Goal: Task Accomplishment & Management: Manage account settings

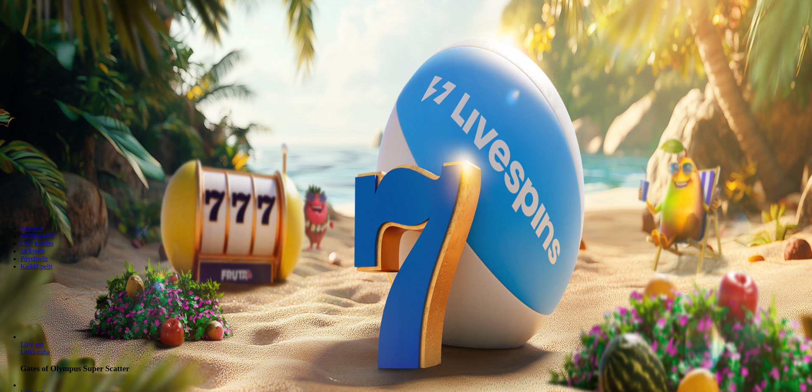
click at [64, 178] on input "***" at bounding box center [33, 182] width 60 height 8
click at [45, 203] on span "Talleta ja pelaa" at bounding box center [26, 206] width 38 height 6
type input "**"
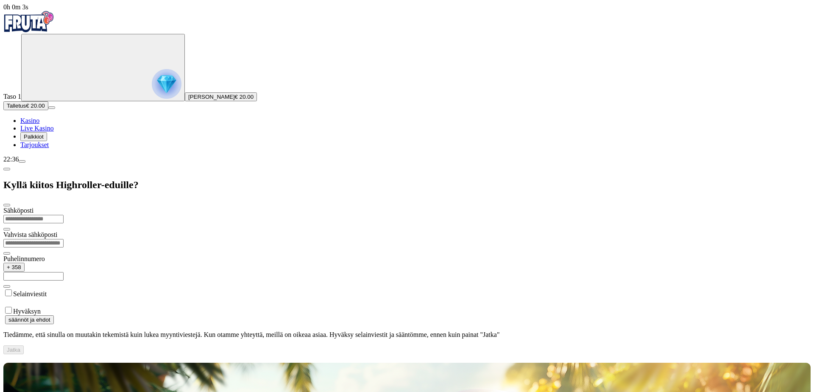
click at [64, 215] on input "email" at bounding box center [33, 219] width 60 height 8
type input "**********"
click at [64, 239] on input "email" at bounding box center [33, 243] width 60 height 8
click at [64, 272] on input "text" at bounding box center [33, 276] width 60 height 8
type input "**********"
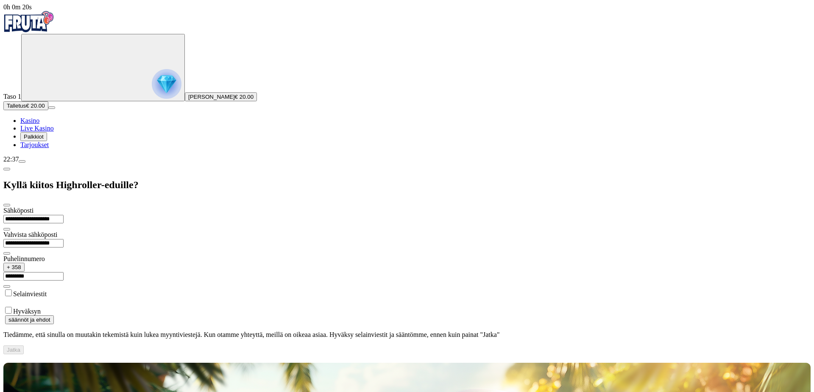
type input "*********"
click at [103, 207] on form "**********" at bounding box center [406, 281] width 807 height 148
click at [24, 346] on button "Jatka" at bounding box center [13, 350] width 20 height 9
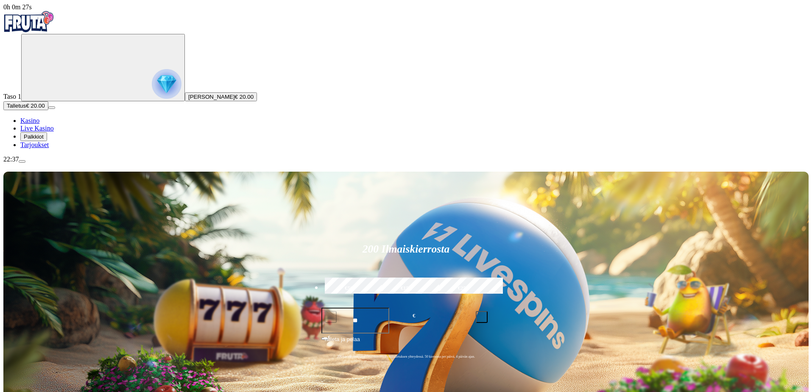
click at [44, 140] on span "Palkkiot" at bounding box center [34, 137] width 20 height 6
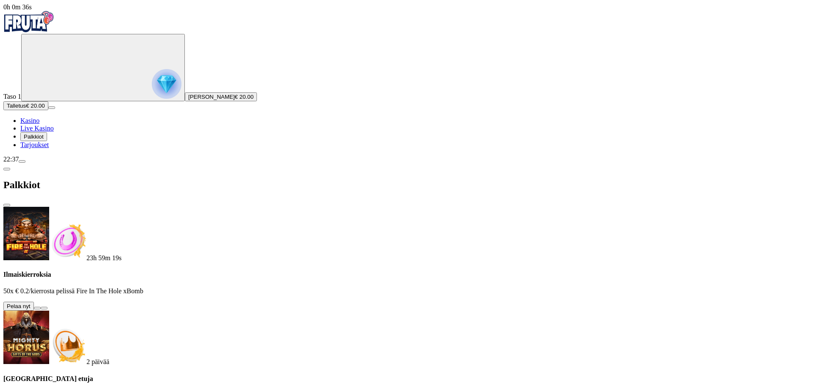
click at [41, 307] on button at bounding box center [37, 308] width 7 height 3
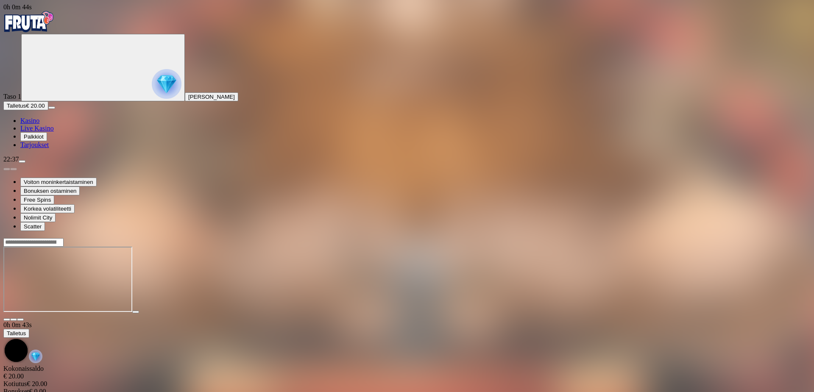
click at [20, 320] on span "fullscreen icon" at bounding box center [20, 320] width 0 height 0
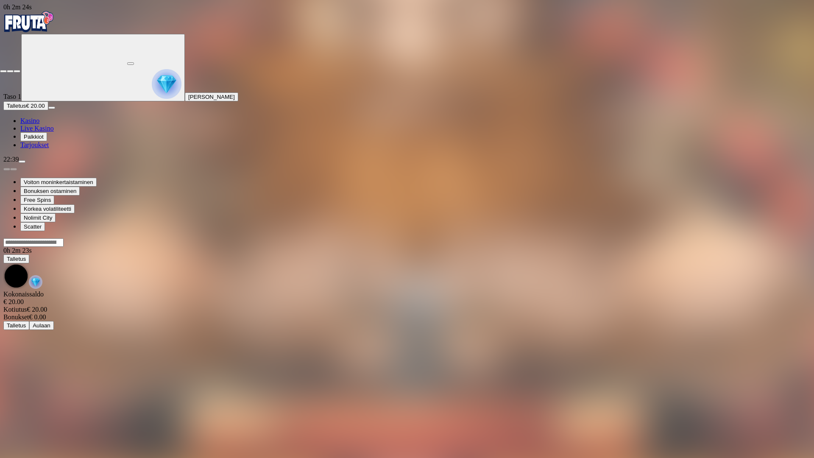
click at [3, 71] on span "close icon" at bounding box center [3, 71] width 0 height 0
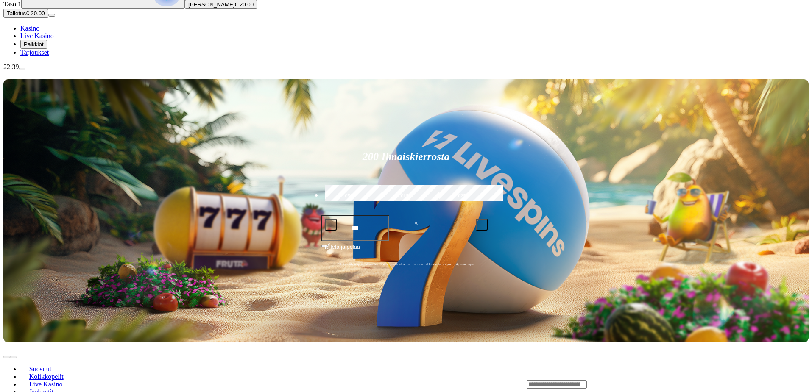
scroll to position [225, 0]
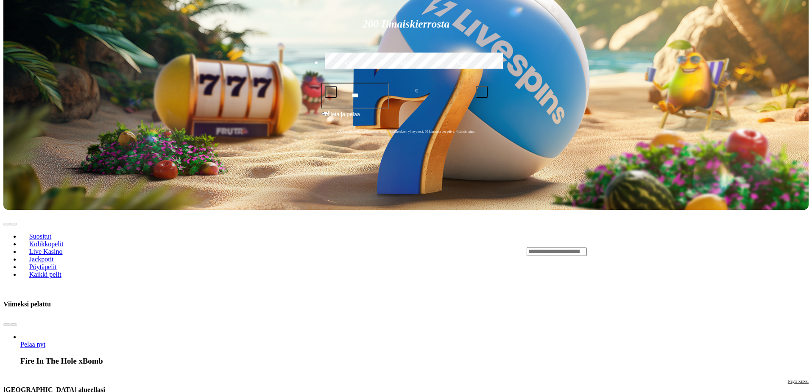
click at [587, 248] on input "Search" at bounding box center [557, 252] width 60 height 8
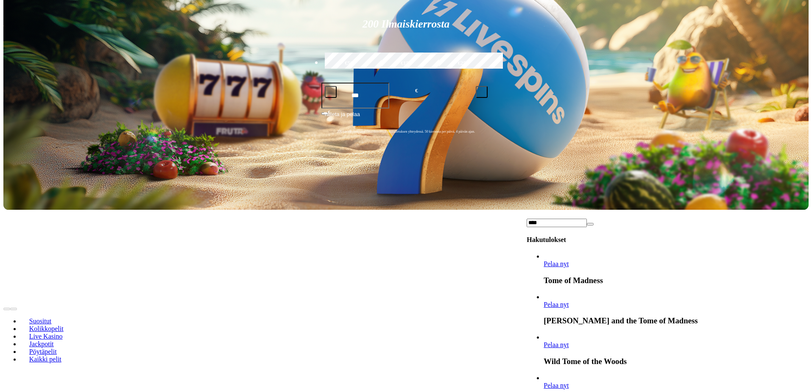
type input "****"
click at [569, 260] on span "Pelaa nyt" at bounding box center [556, 263] width 25 height 7
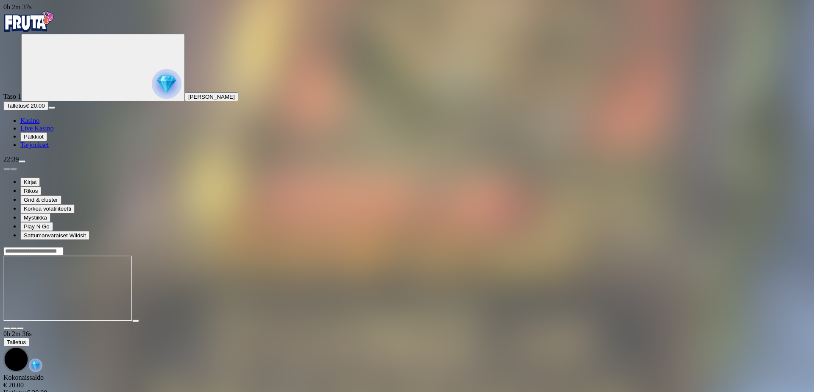
click at [24, 327] on button "button" at bounding box center [20, 328] width 7 height 3
click at [35, 29] on img "Primary" at bounding box center [28, 21] width 51 height 21
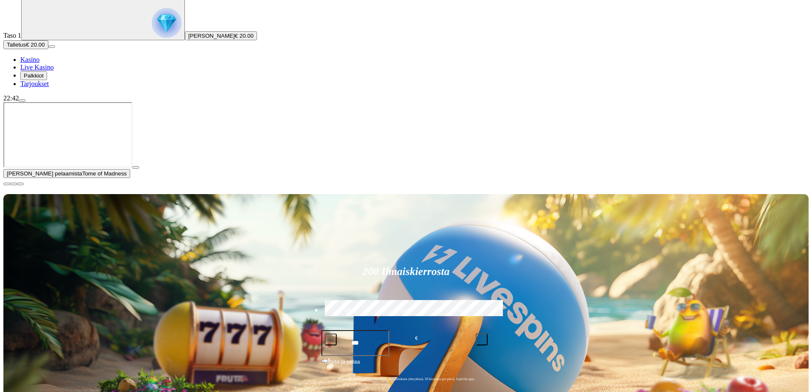
scroll to position [70, 0]
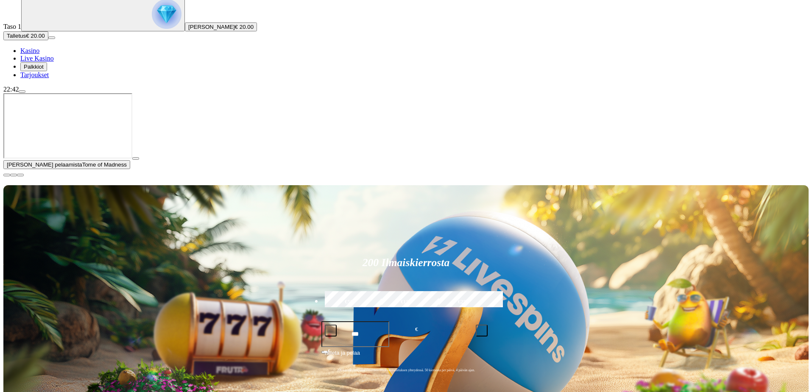
click at [136, 159] on span "play icon" at bounding box center [136, 159] width 0 height 0
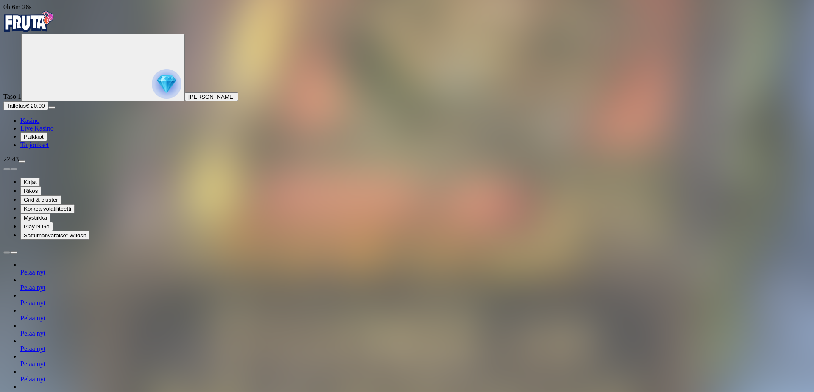
click at [41, 26] on img "Primary" at bounding box center [28, 21] width 51 height 21
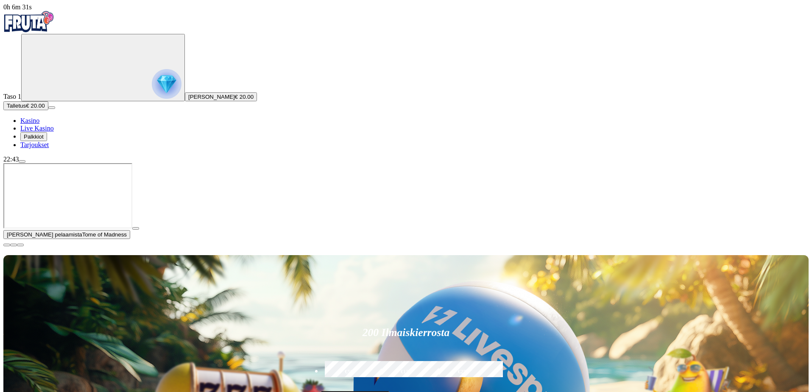
click at [7, 245] on span "close icon" at bounding box center [7, 245] width 0 height 0
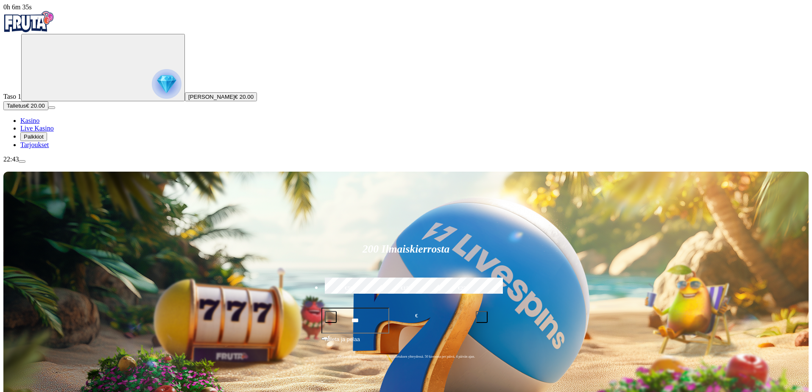
click at [22, 162] on span "menu icon" at bounding box center [22, 162] width 0 height 0
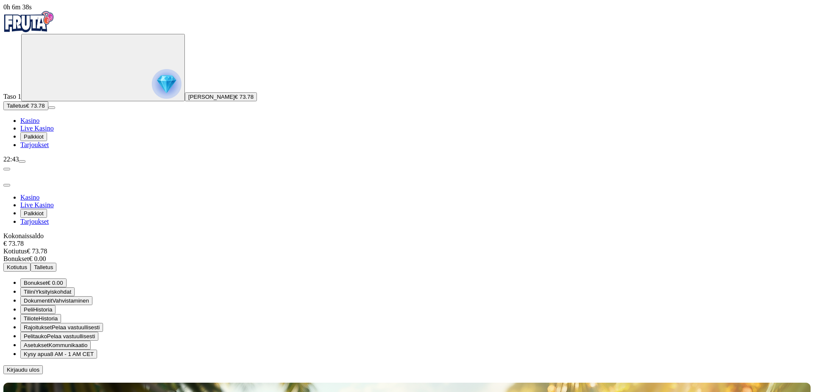
click at [27, 264] on span "Kotiutus" at bounding box center [17, 267] width 20 height 6
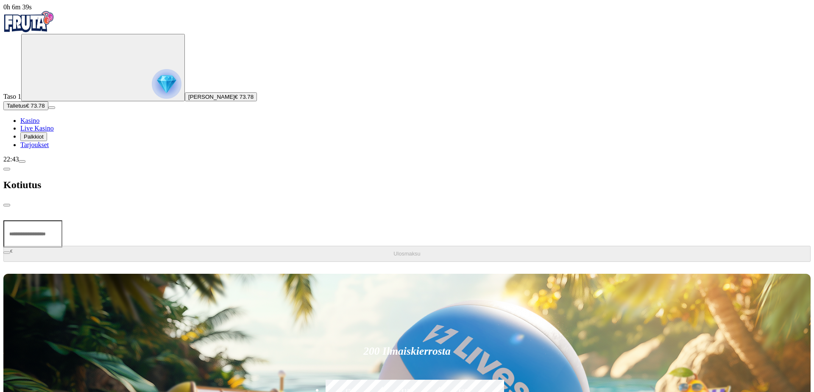
click at [62, 220] on input "number" at bounding box center [32, 233] width 59 height 27
type input "**"
click at [167, 246] on button "Ulosmaksu" at bounding box center [406, 254] width 807 height 16
click at [7, 205] on span "close icon" at bounding box center [7, 205] width 0 height 0
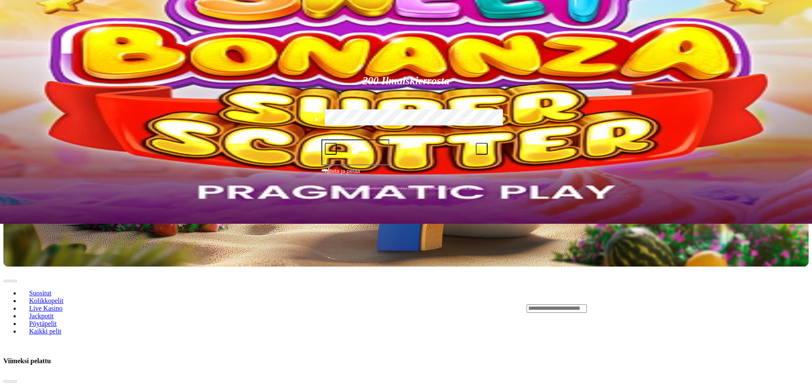
scroll to position [73, 0]
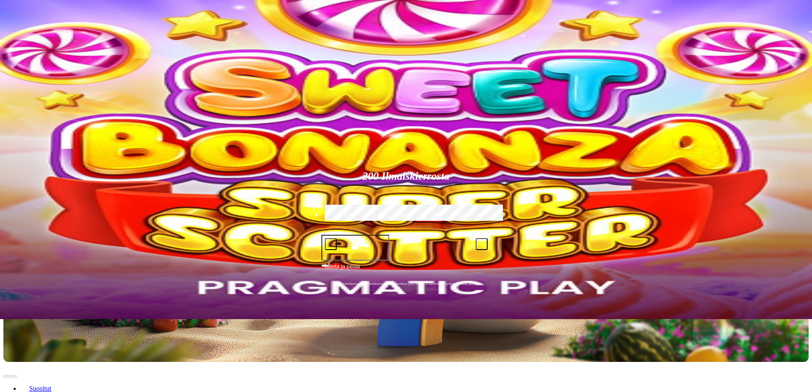
drag, startPoint x: 607, startPoint y: 176, endPoint x: 603, endPoint y: 173, distance: 5.1
type input "****"
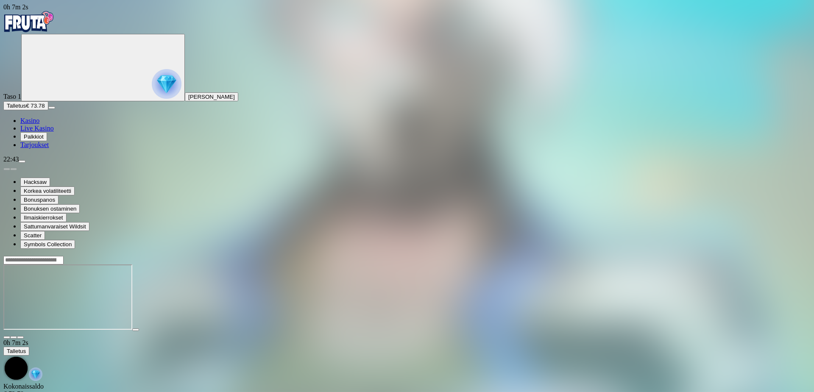
click at [20, 338] on span "fullscreen icon" at bounding box center [20, 338] width 0 height 0
click at [30, 30] on img "Primary" at bounding box center [28, 21] width 51 height 21
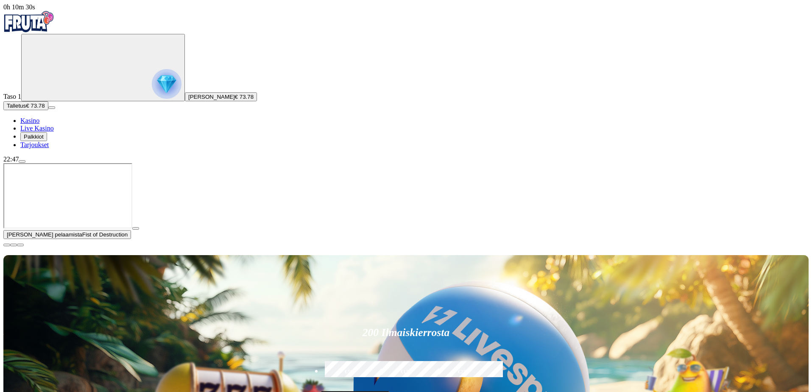
click at [22, 162] on span "menu icon" at bounding box center [22, 162] width 0 height 0
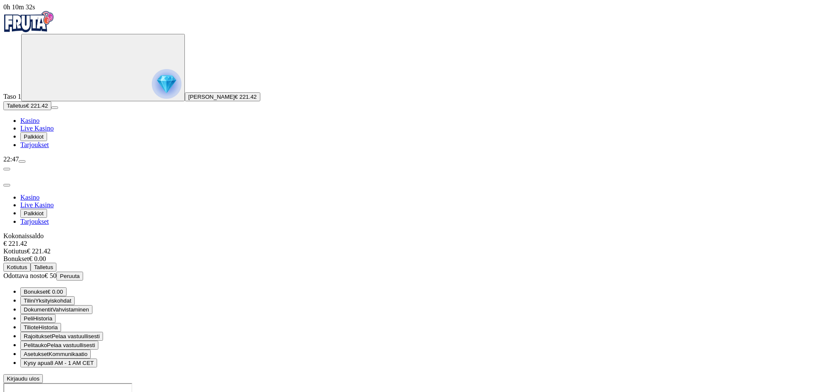
click at [27, 264] on span "Kotiutus" at bounding box center [17, 267] width 20 height 6
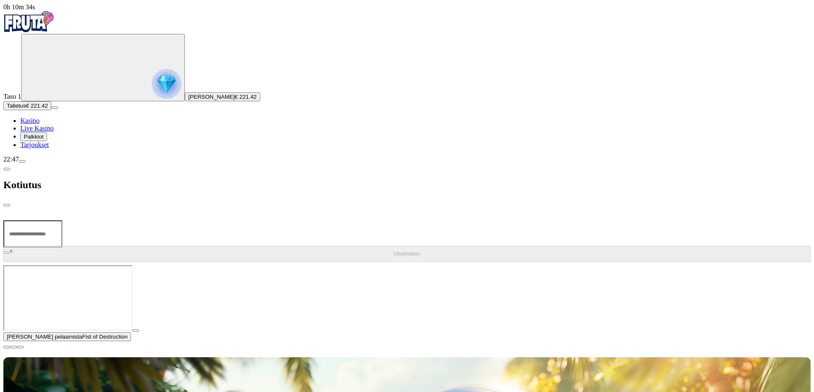
click at [62, 220] on input "number" at bounding box center [32, 233] width 59 height 27
type input "***"
click at [393, 251] on span "Ulosmaksu" at bounding box center [406, 254] width 27 height 6
click at [7, 205] on span "close icon" at bounding box center [7, 205] width 0 height 0
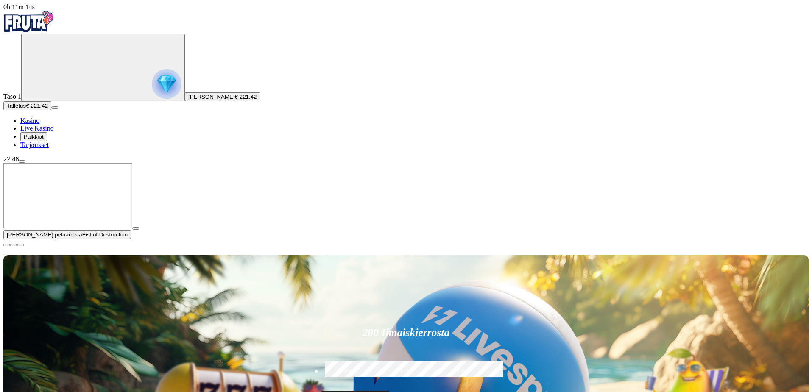
click at [22, 162] on span "menu icon" at bounding box center [22, 162] width 0 height 0
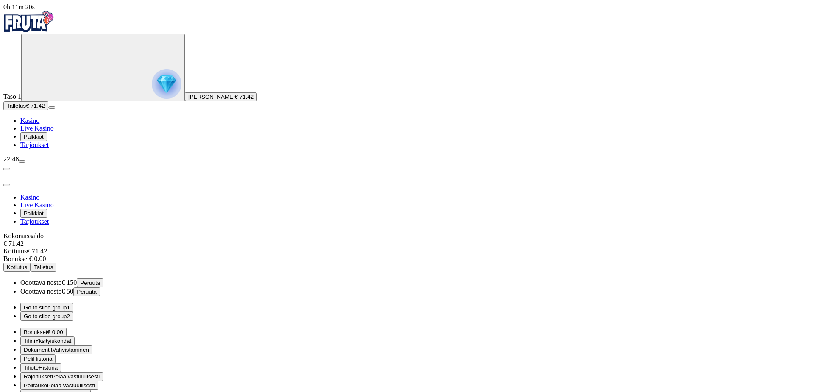
click at [7, 185] on span "close icon" at bounding box center [7, 185] width 0 height 0
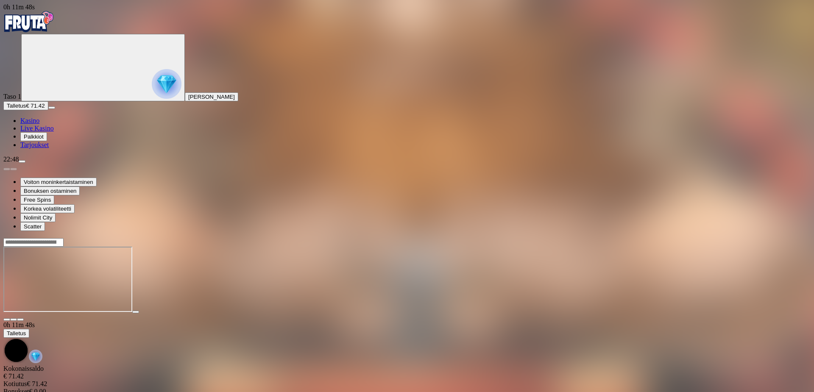
click at [20, 320] on span "fullscreen icon" at bounding box center [20, 320] width 0 height 0
click at [54, 31] on img "Primary" at bounding box center [28, 21] width 51 height 21
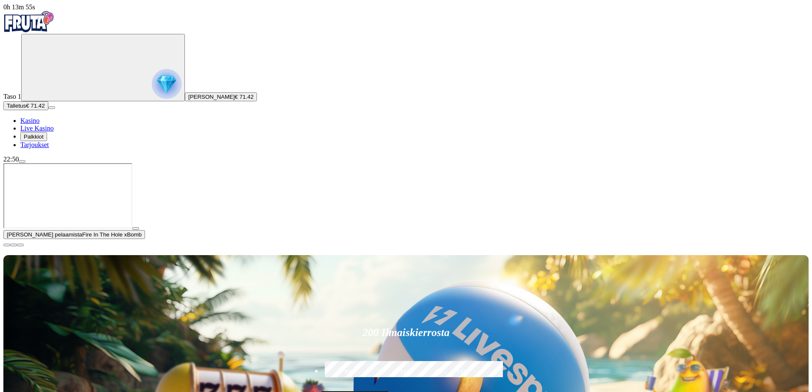
scroll to position [82, 0]
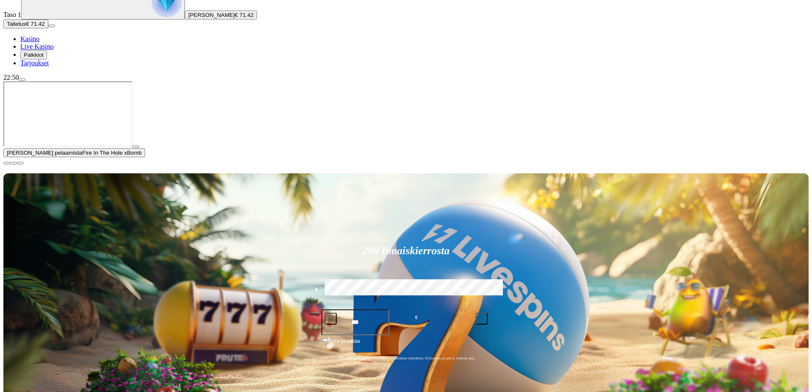
click at [7, 163] on span "close icon" at bounding box center [7, 163] width 0 height 0
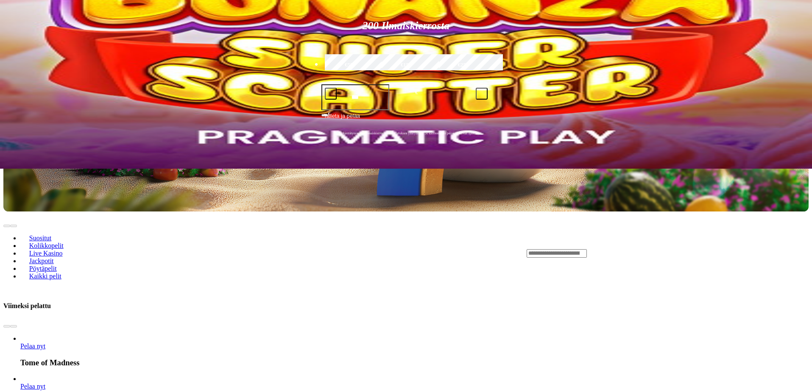
scroll to position [198, 0]
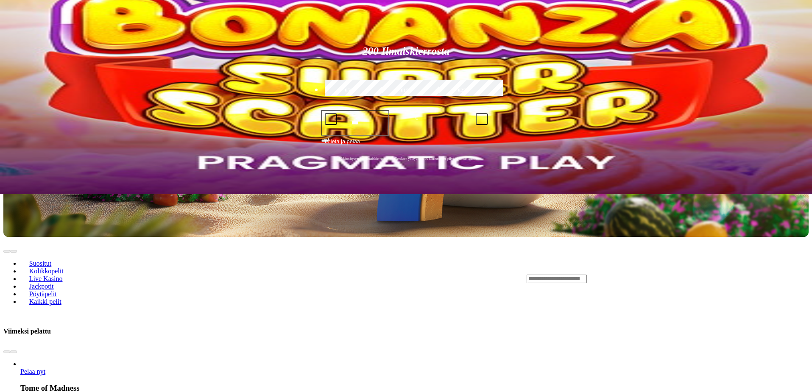
click at [587, 275] on input "Search" at bounding box center [557, 279] width 60 height 8
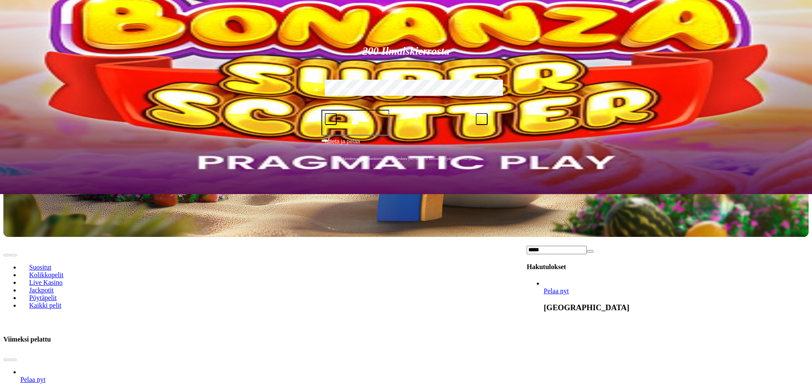
type input "*****"
click at [569, 287] on link "Pelaa nyt" at bounding box center [556, 290] width 25 height 7
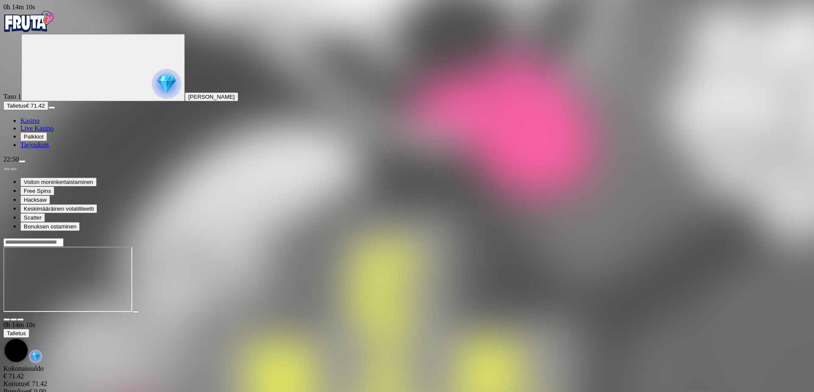
click at [20, 320] on span "fullscreen icon" at bounding box center [20, 320] width 0 height 0
click at [603, 238] on div at bounding box center [406, 242] width 807 height 9
click at [64, 238] on input "Search" at bounding box center [33, 242] width 60 height 8
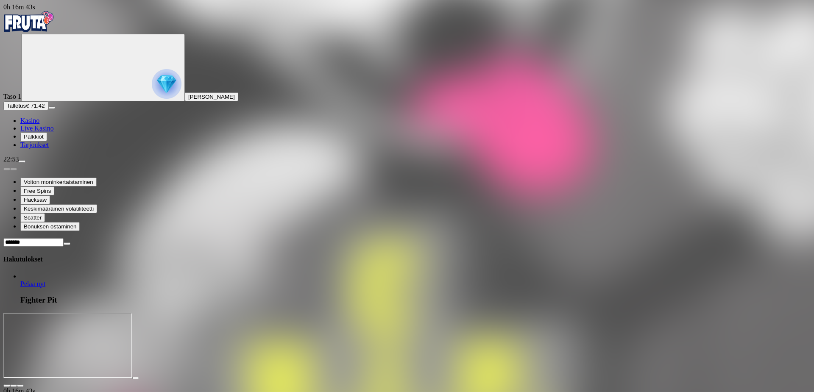
type input "*******"
click at [20, 288] on link "Fighter Pit" at bounding box center [20, 288] width 0 height 0
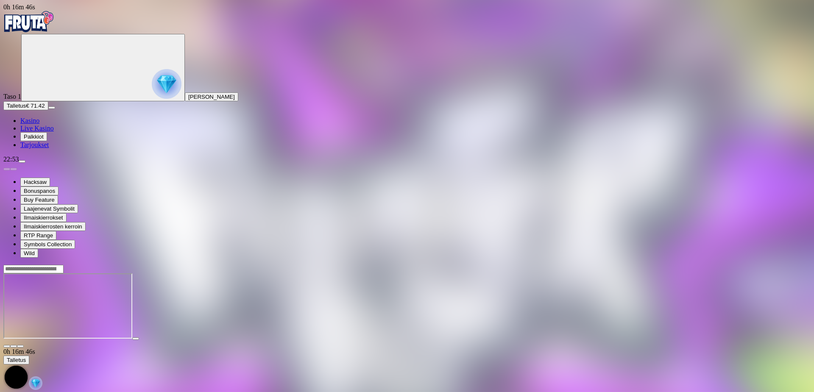
click at [20, 346] on span "fullscreen icon" at bounding box center [20, 346] width 0 height 0
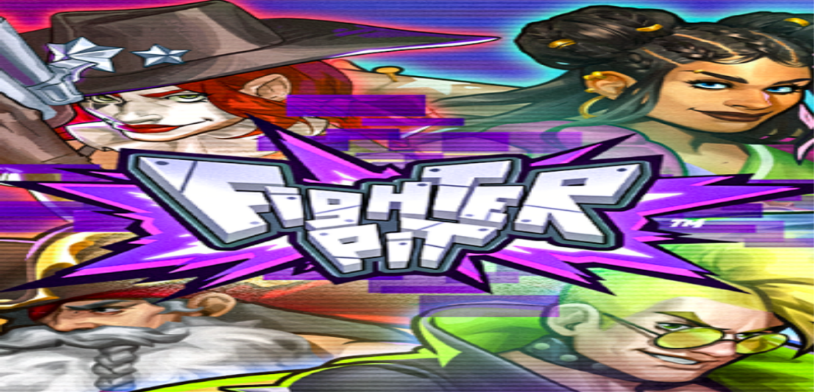
click at [20, 346] on span "fullscreen icon" at bounding box center [20, 346] width 0 height 0
click at [50, 22] on img "Primary" at bounding box center [28, 21] width 51 height 21
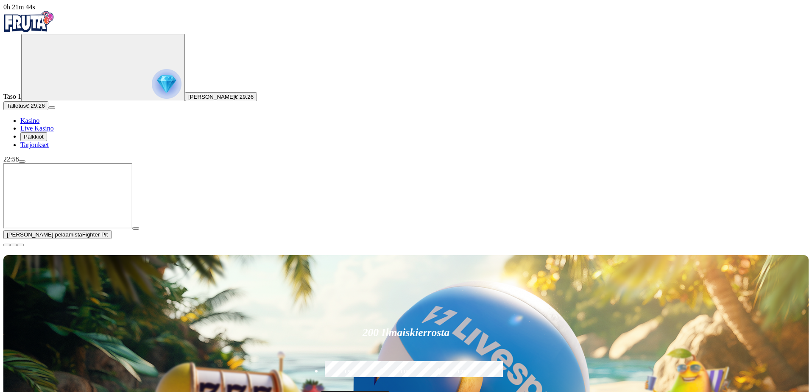
click at [22, 162] on span "menu icon" at bounding box center [22, 162] width 0 height 0
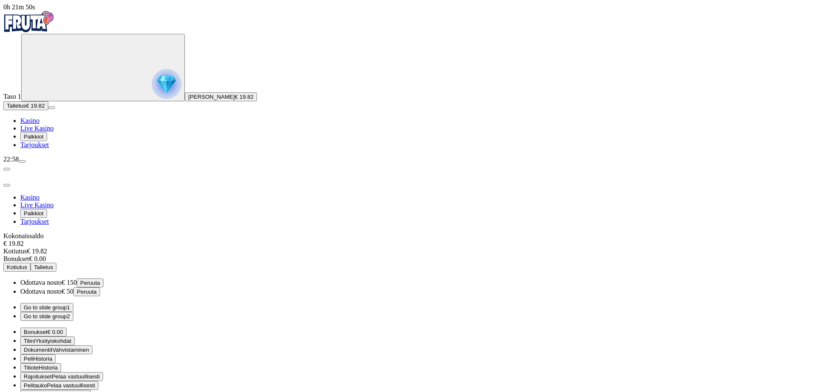
click at [73, 312] on button "Go to slide group 2" at bounding box center [46, 316] width 53 height 9
click at [73, 303] on button "Go to slide group 1" at bounding box center [46, 307] width 53 height 9
click at [7, 185] on span "close icon" at bounding box center [7, 185] width 0 height 0
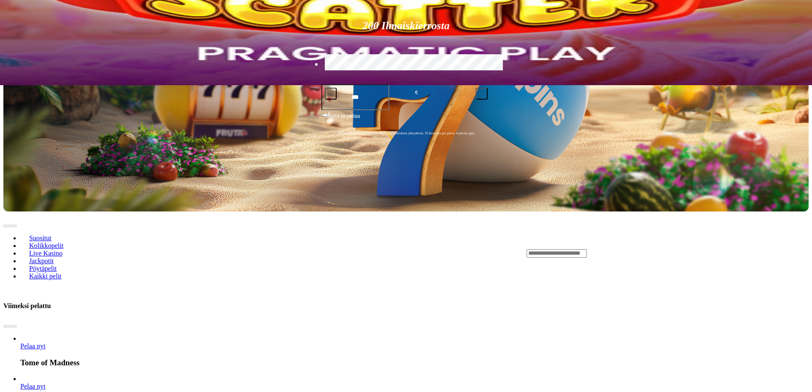
scroll to position [234, 0]
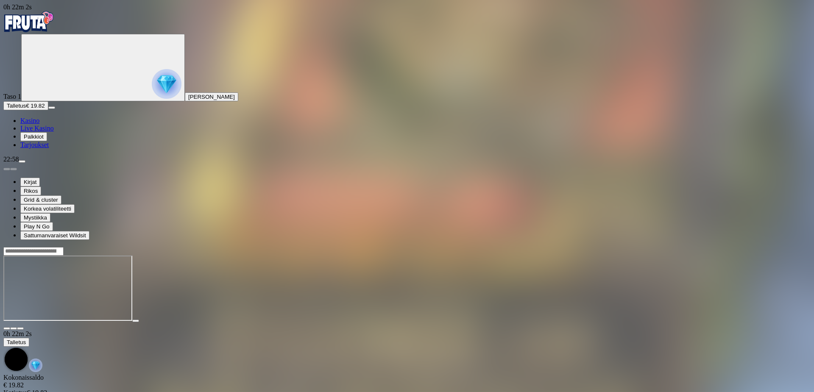
click at [20, 329] on span "fullscreen icon" at bounding box center [20, 329] width 0 height 0
click at [64, 247] on input "Search" at bounding box center [33, 251] width 60 height 8
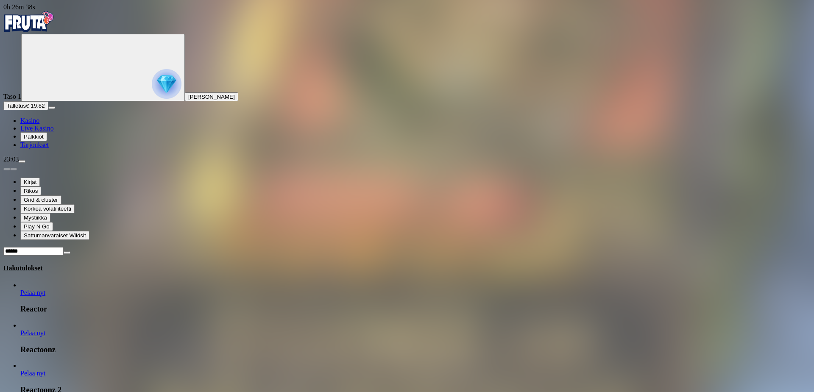
type input "******"
click at [45, 329] on link "Pelaa nyt" at bounding box center [32, 332] width 25 height 7
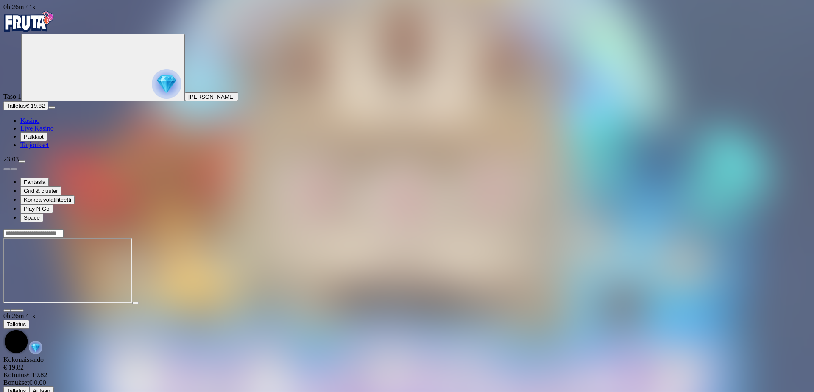
click at [20, 311] on span "fullscreen icon" at bounding box center [20, 311] width 0 height 0
click at [64, 229] on input "Search" at bounding box center [33, 233] width 60 height 8
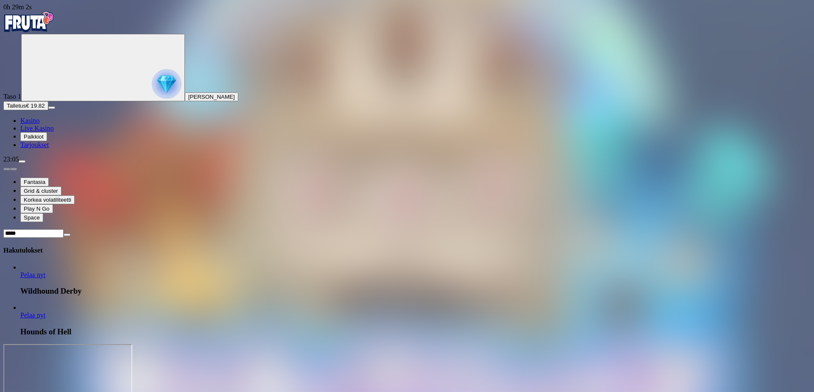
type input "*****"
click at [45, 312] on span "Pelaa nyt" at bounding box center [32, 315] width 25 height 7
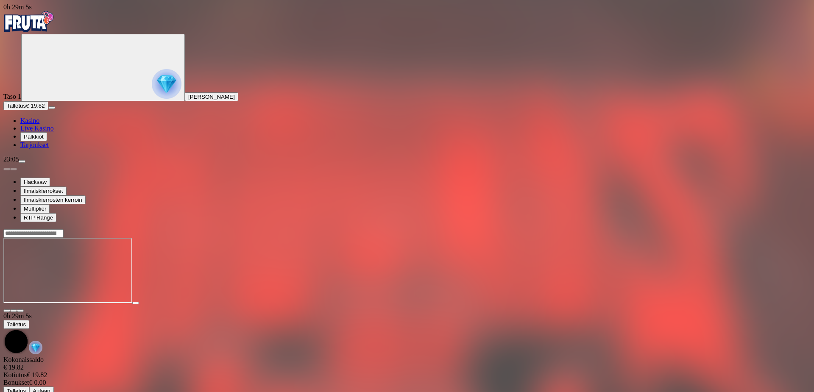
drag, startPoint x: 755, startPoint y: 78, endPoint x: 755, endPoint y: 127, distance: 48.8
click at [20, 311] on span "fullscreen icon" at bounding box center [20, 311] width 0 height 0
click at [54, 24] on img "Primary" at bounding box center [28, 21] width 51 height 21
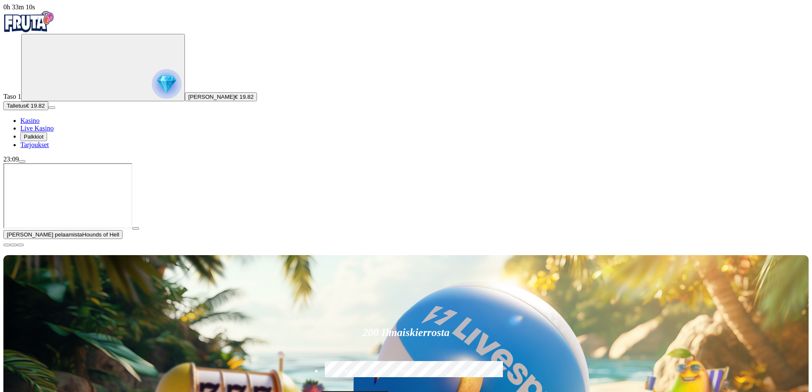
click at [7, 245] on span "close icon" at bounding box center [7, 245] width 0 height 0
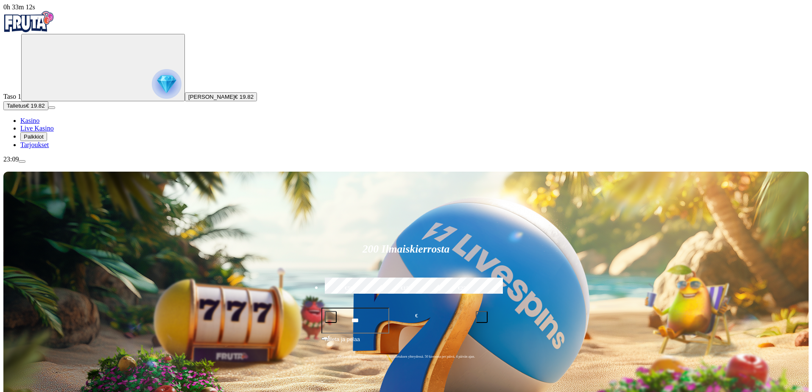
click at [22, 162] on span "menu icon" at bounding box center [22, 162] width 0 height 0
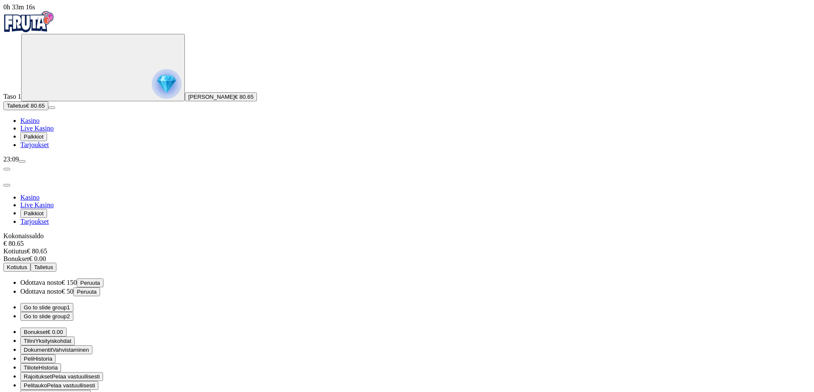
click at [27, 264] on span "Kotiutus" at bounding box center [17, 267] width 20 height 6
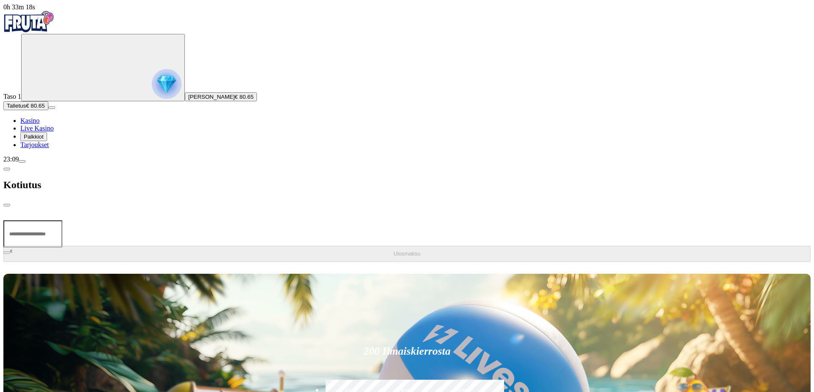
click at [62, 220] on input "number" at bounding box center [32, 233] width 59 height 27
type input "**"
click at [393, 251] on span "Ulosmaksu" at bounding box center [406, 254] width 27 height 6
click at [7, 205] on span "close icon" at bounding box center [7, 205] width 0 height 0
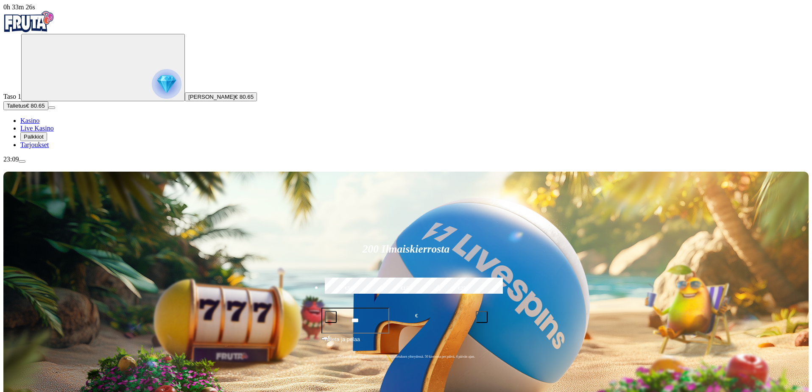
click at [22, 162] on span "menu icon" at bounding box center [22, 162] width 0 height 0
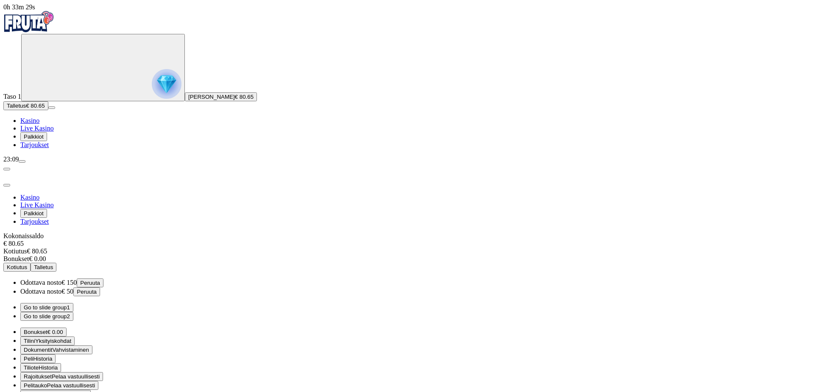
click at [7, 185] on span "close icon" at bounding box center [7, 185] width 0 height 0
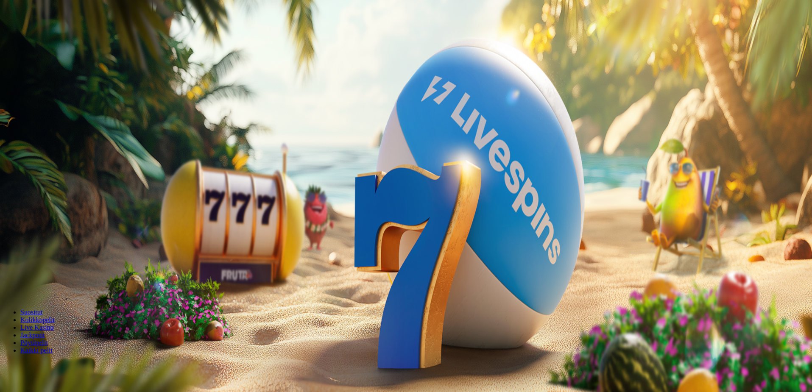
click at [22, 162] on span "menu icon" at bounding box center [22, 162] width 0 height 0
click at [7, 185] on span "close icon" at bounding box center [7, 185] width 0 height 0
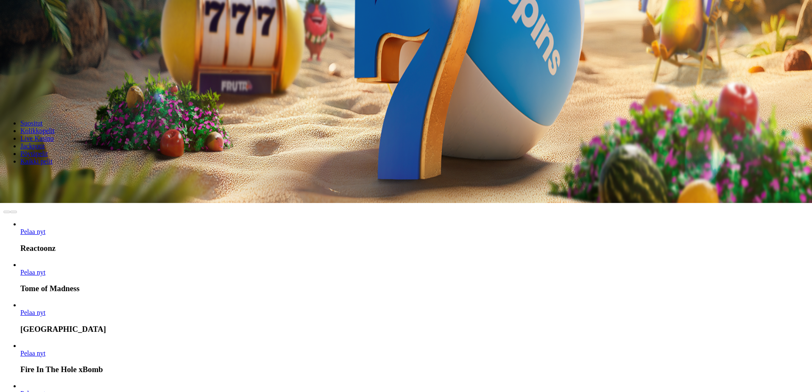
scroll to position [192, 0]
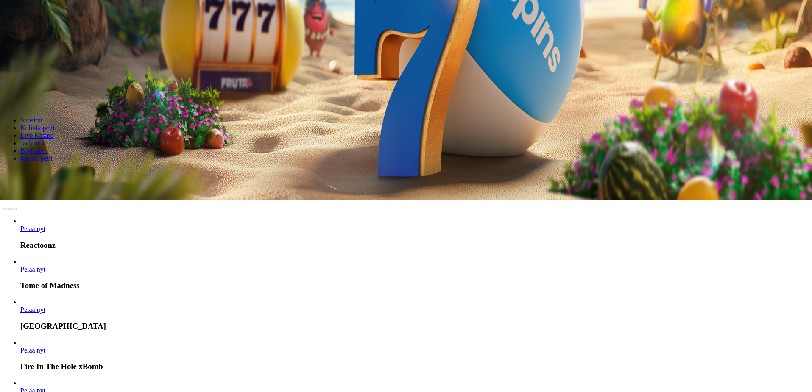
click at [45, 306] on span "Pelaa nyt" at bounding box center [32, 309] width 25 height 7
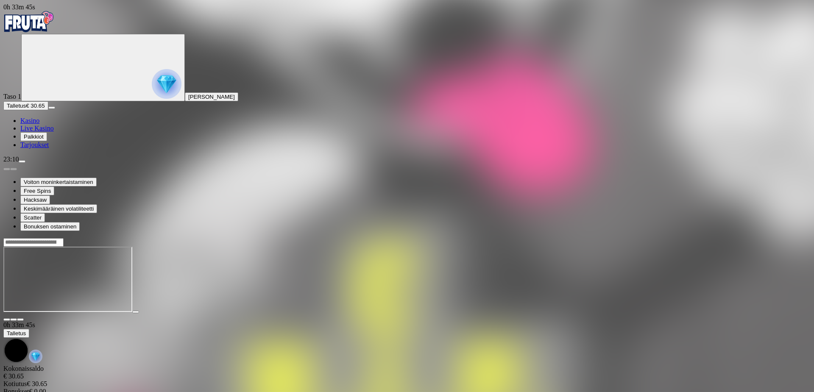
drag, startPoint x: 751, startPoint y: 83, endPoint x: 751, endPoint y: 131, distance: 47.9
click at [20, 320] on span "fullscreen icon" at bounding box center [20, 320] width 0 height 0
click at [54, 25] on img "Primary" at bounding box center [28, 21] width 51 height 21
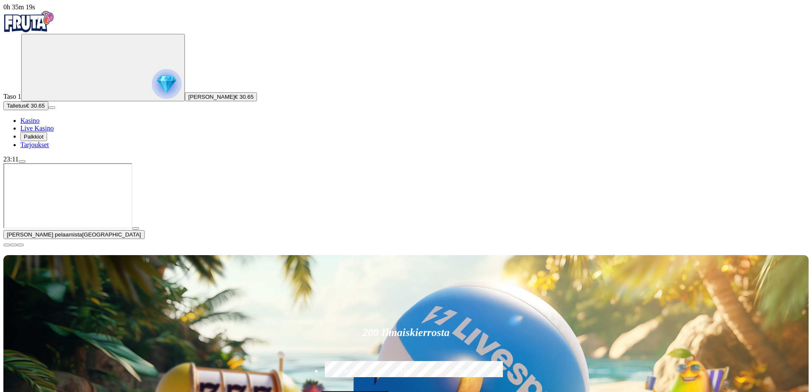
click at [22, 162] on span "menu icon" at bounding box center [22, 162] width 0 height 0
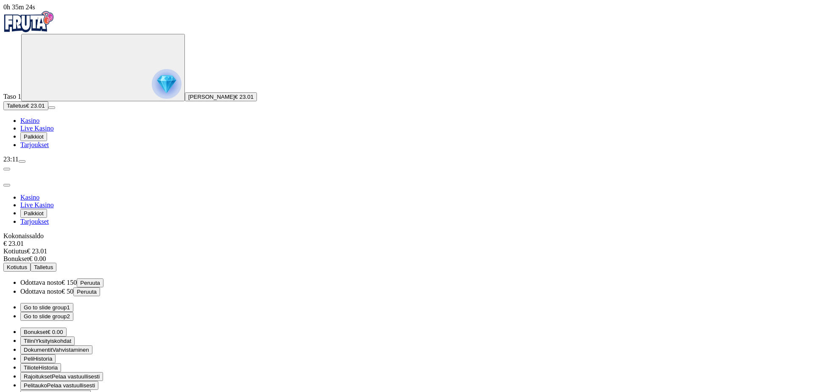
click at [73, 312] on button "Go to slide group 2" at bounding box center [46, 316] width 53 height 9
click at [168, 303] on ul "Go to slide group 1 Go to slide group 2" at bounding box center [406, 312] width 807 height 18
click at [73, 303] on button "Go to slide group 1" at bounding box center [46, 307] width 53 height 9
click at [7, 185] on span "close icon" at bounding box center [7, 185] width 0 height 0
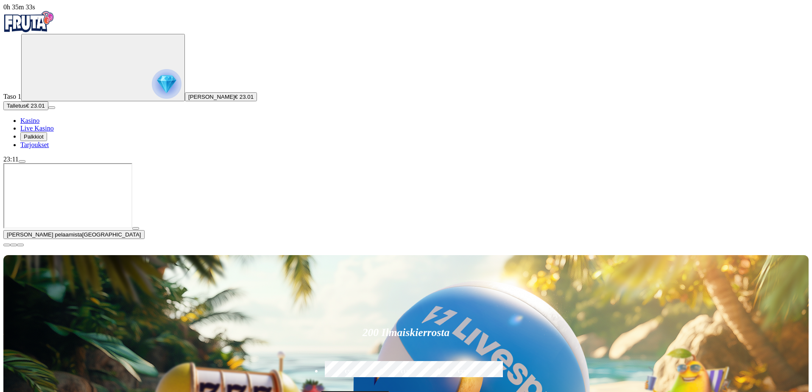
scroll to position [101, 0]
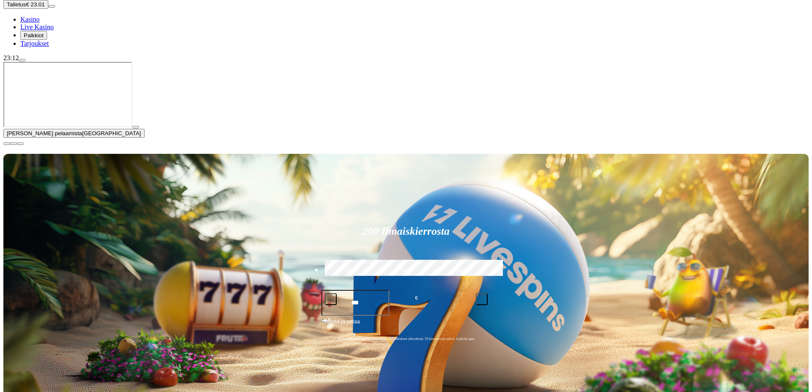
click at [7, 144] on span "close icon" at bounding box center [7, 144] width 0 height 0
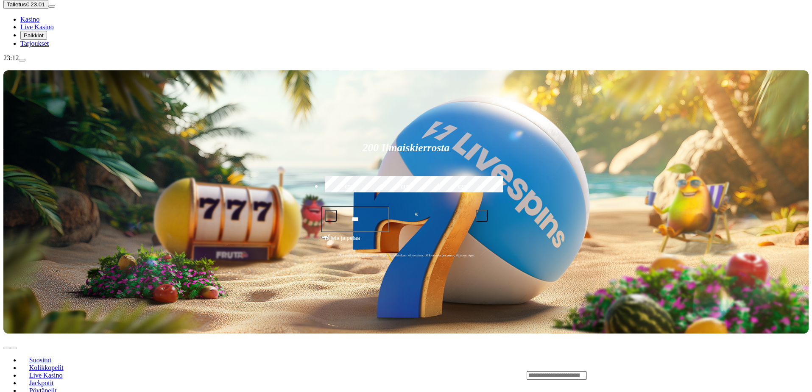
click at [587, 371] on input "Search" at bounding box center [557, 375] width 60 height 8
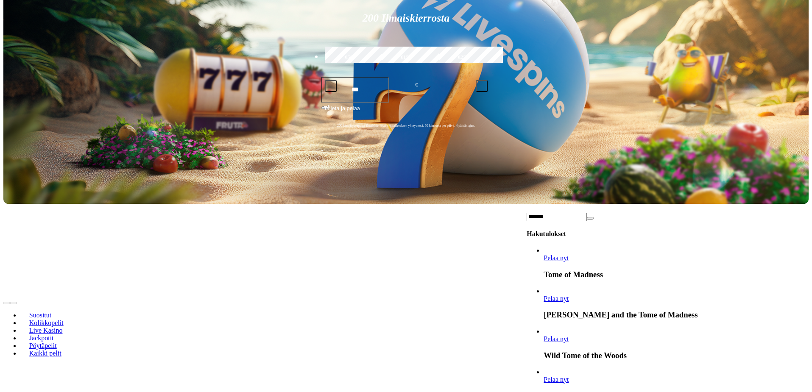
scroll to position [238, 0]
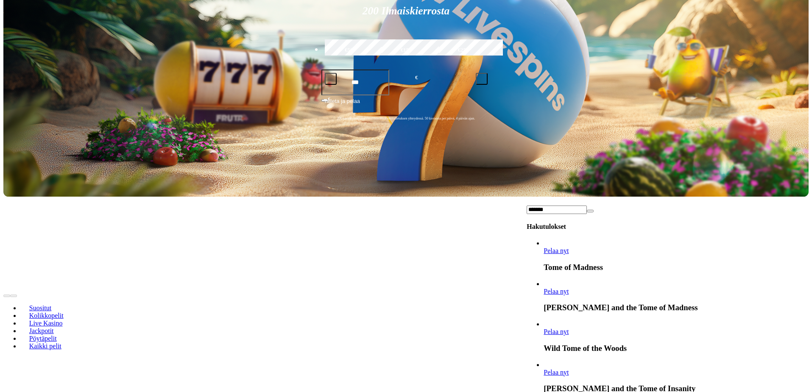
type input "*******"
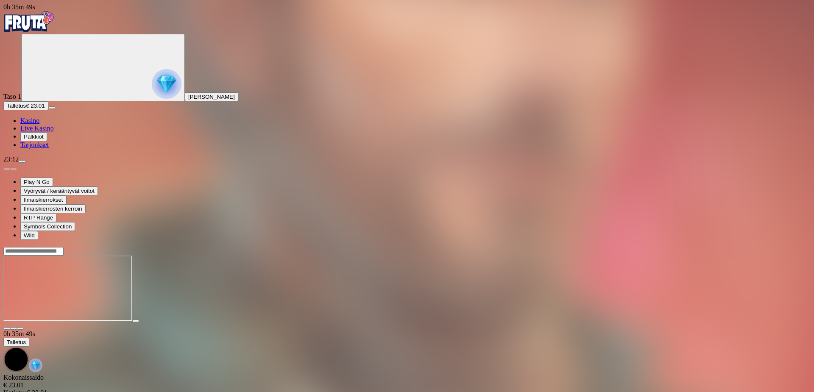
click at [20, 329] on span "fullscreen icon" at bounding box center [20, 329] width 0 height 0
click at [52, 30] on img "Primary" at bounding box center [28, 21] width 51 height 21
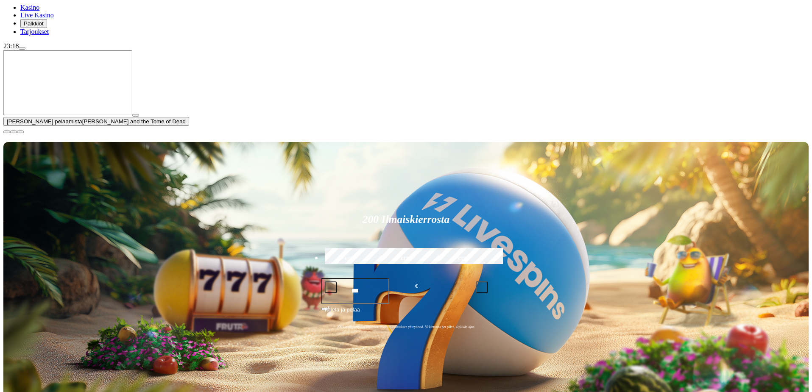
scroll to position [115, 0]
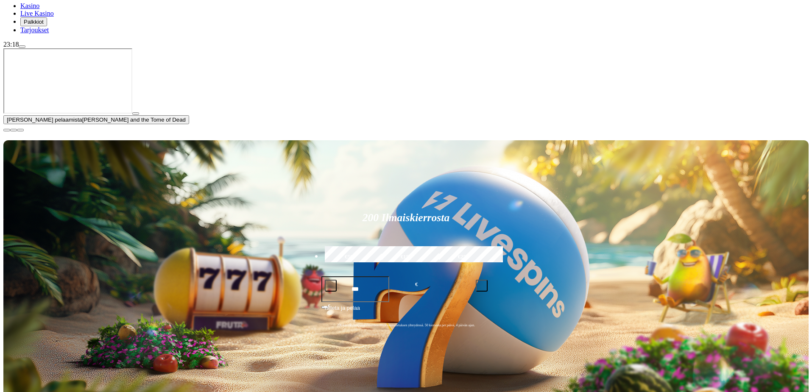
type input "******"
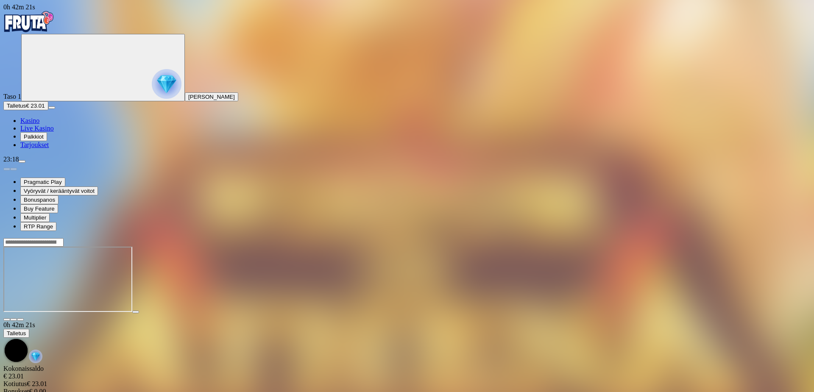
click at [20, 320] on span "fullscreen icon" at bounding box center [20, 320] width 0 height 0
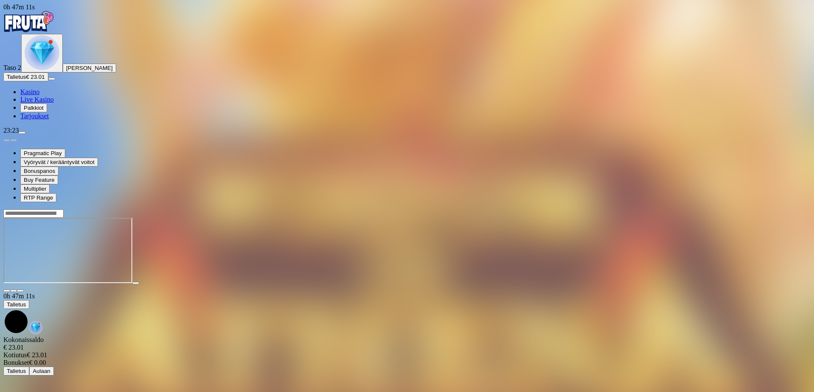
click at [49, 28] on img "Primary" at bounding box center [28, 21] width 51 height 21
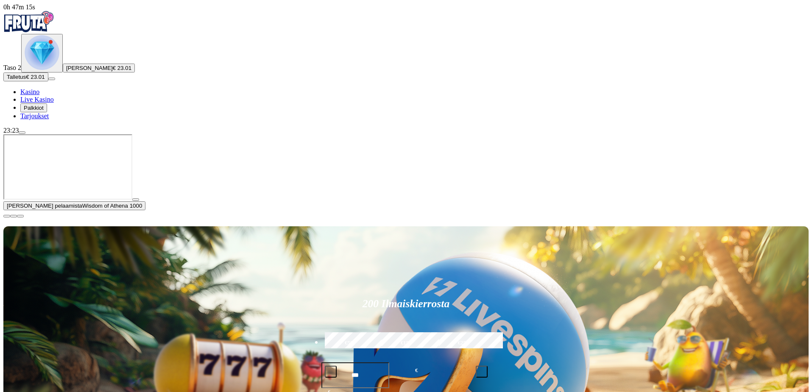
scroll to position [94, 0]
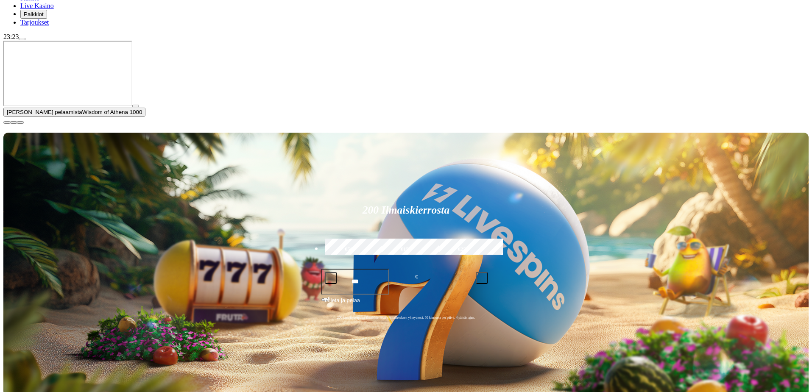
click at [7, 123] on span "close icon" at bounding box center [7, 123] width 0 height 0
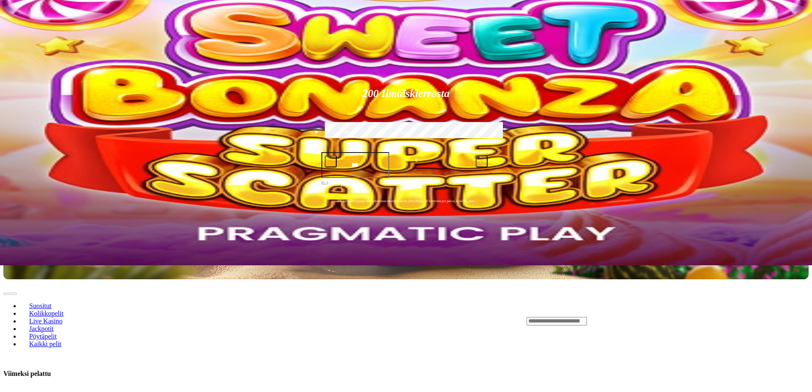
scroll to position [125, 0]
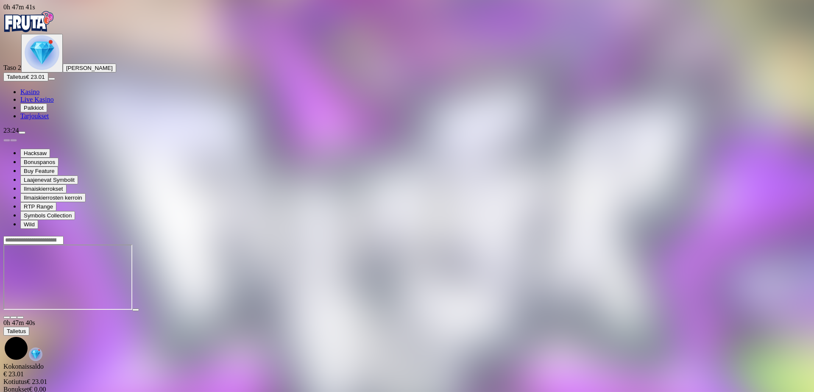
click at [20, 318] on span "fullscreen icon" at bounding box center [20, 318] width 0 height 0
click at [44, 28] on img "Primary" at bounding box center [28, 21] width 51 height 21
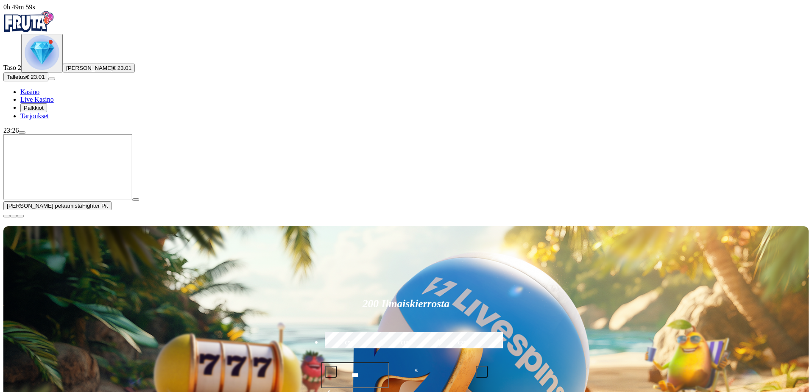
click at [22, 133] on span "menu icon" at bounding box center [22, 133] width 0 height 0
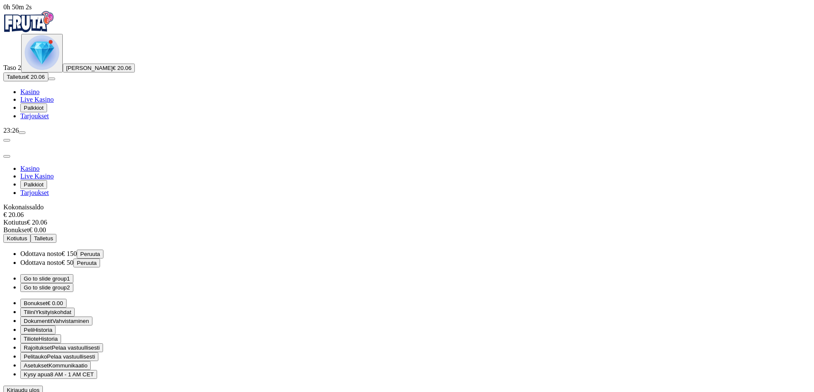
click at [73, 283] on button "Go to slide group 2" at bounding box center [46, 287] width 53 height 9
click at [73, 274] on button "Go to slide group 1" at bounding box center [46, 278] width 53 height 9
click at [7, 156] on span "close icon" at bounding box center [7, 156] width 0 height 0
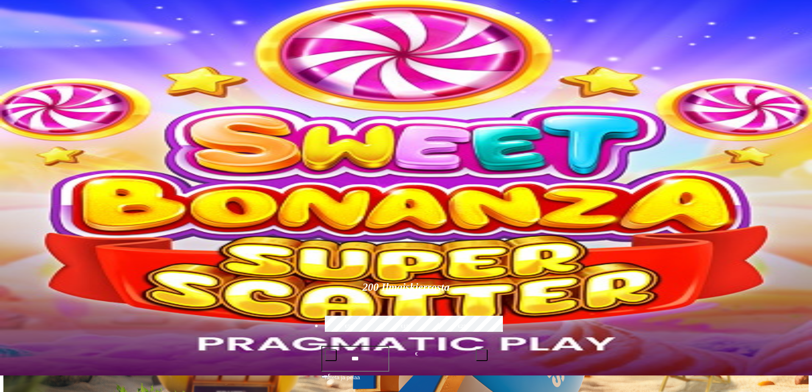
type input "*******"
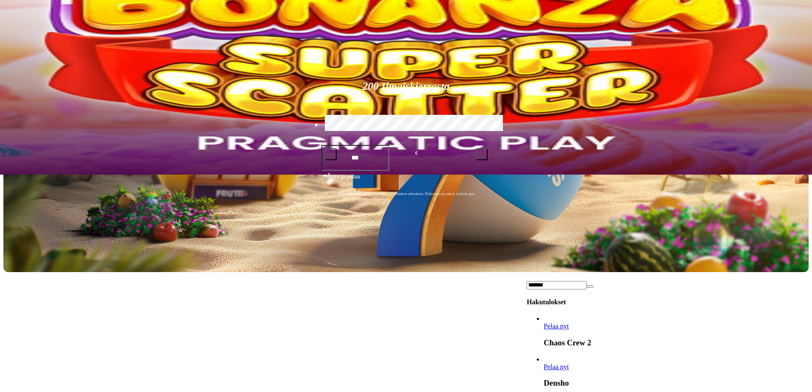
scroll to position [207, 0]
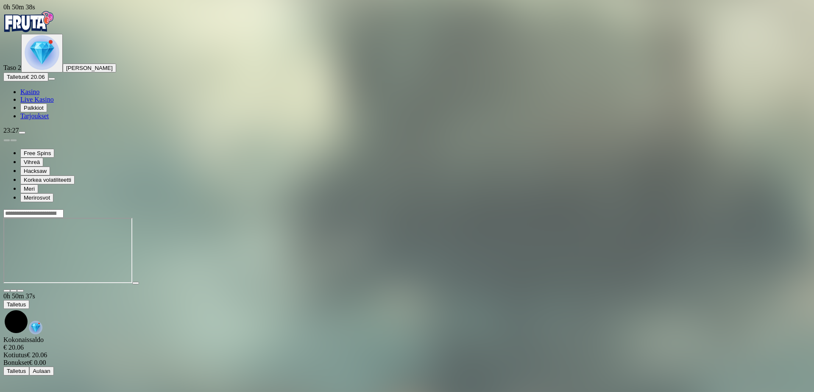
click at [20, 291] on span "fullscreen icon" at bounding box center [20, 291] width 0 height 0
click at [64, 209] on input "Search" at bounding box center [33, 213] width 60 height 8
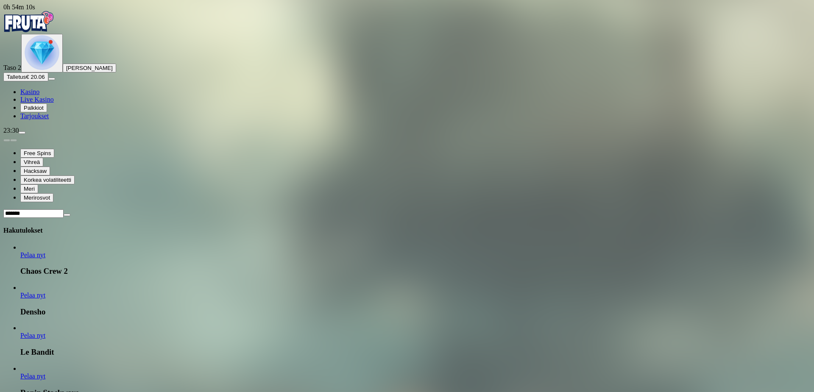
type input "*******"
click at [45, 292] on span "Pelaa nyt" at bounding box center [32, 295] width 25 height 7
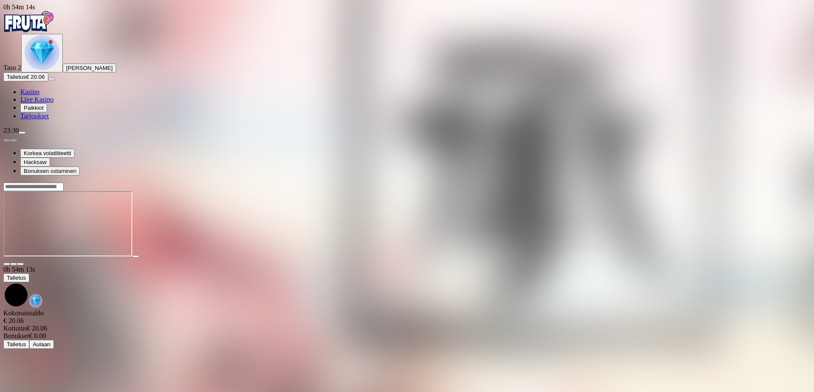
click at [20, 264] on span "fullscreen icon" at bounding box center [20, 264] width 0 height 0
click at [64, 183] on input "Search" at bounding box center [33, 187] width 60 height 8
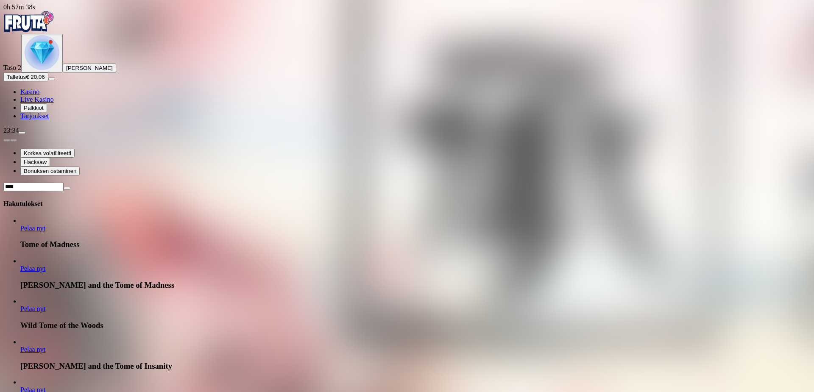
type input "****"
click at [45, 225] on span "Pelaa nyt" at bounding box center [32, 228] width 25 height 7
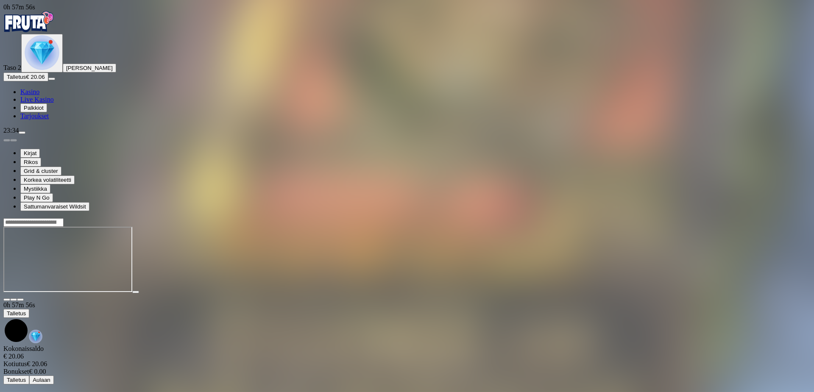
click at [747, 294] on div at bounding box center [406, 298] width 807 height 8
click at [20, 300] on span "fullscreen icon" at bounding box center [20, 300] width 0 height 0
click at [588, 218] on div at bounding box center [406, 222] width 807 height 9
click at [64, 218] on input "Search" at bounding box center [33, 222] width 60 height 8
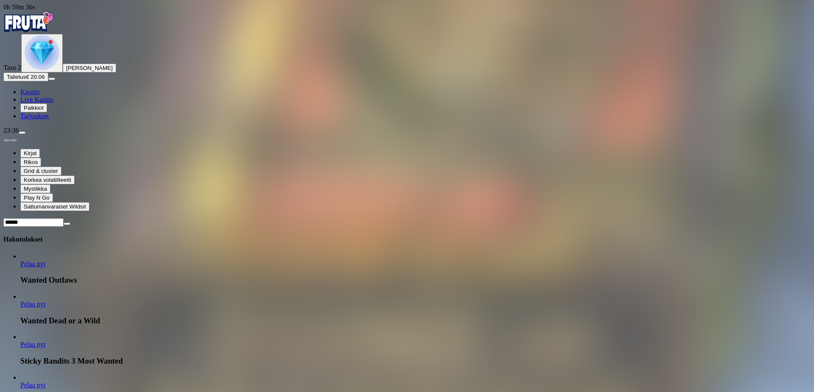
type input "******"
click at [45, 301] on span "Pelaa nyt" at bounding box center [32, 304] width 25 height 7
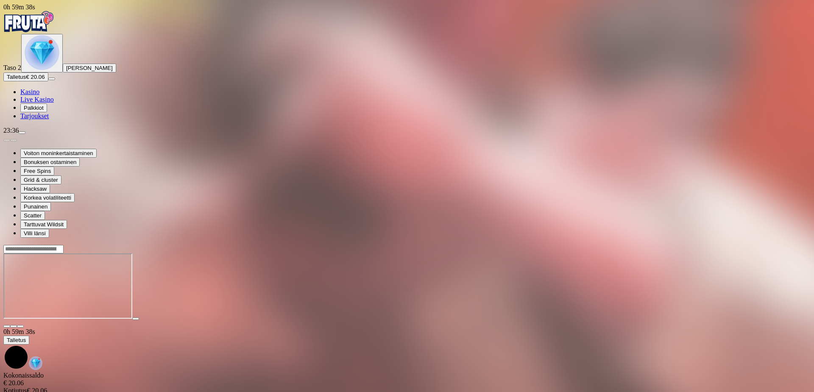
click at [20, 326] on span "fullscreen icon" at bounding box center [20, 326] width 0 height 0
click at [64, 245] on input "Search" at bounding box center [33, 249] width 60 height 8
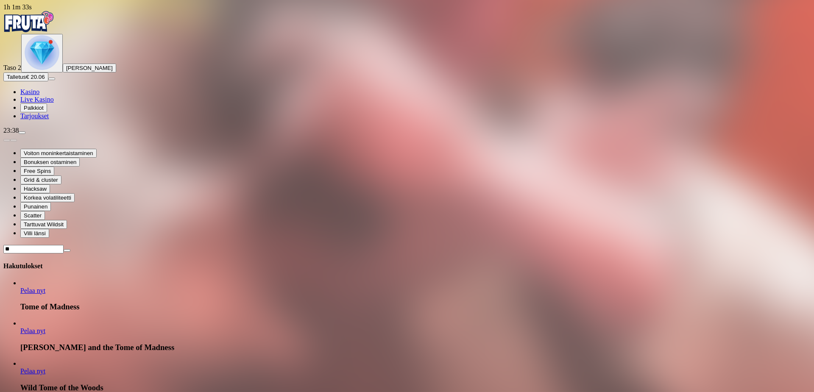
type input "*"
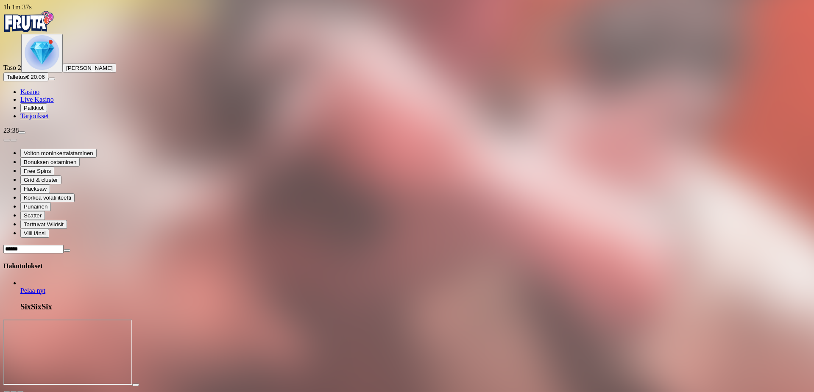
type input "******"
click at [45, 287] on span "Pelaa nyt" at bounding box center [32, 290] width 25 height 7
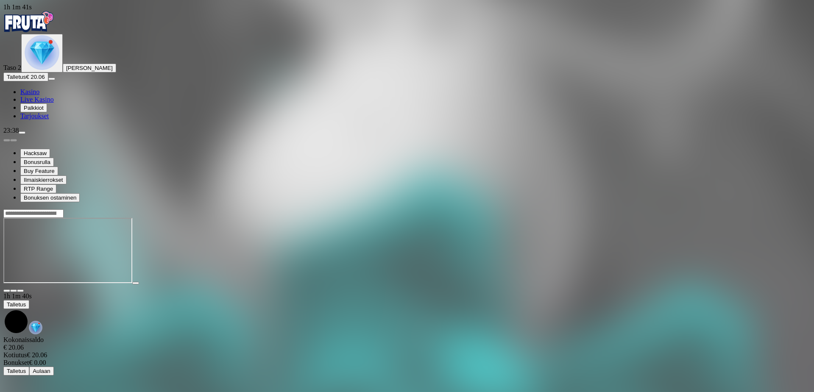
click at [20, 291] on span "fullscreen icon" at bounding box center [20, 291] width 0 height 0
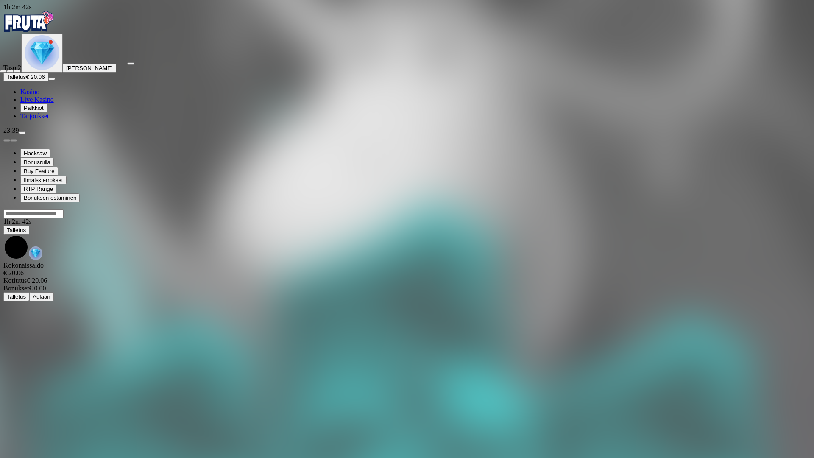
click at [3, 71] on span "close icon" at bounding box center [3, 71] width 0 height 0
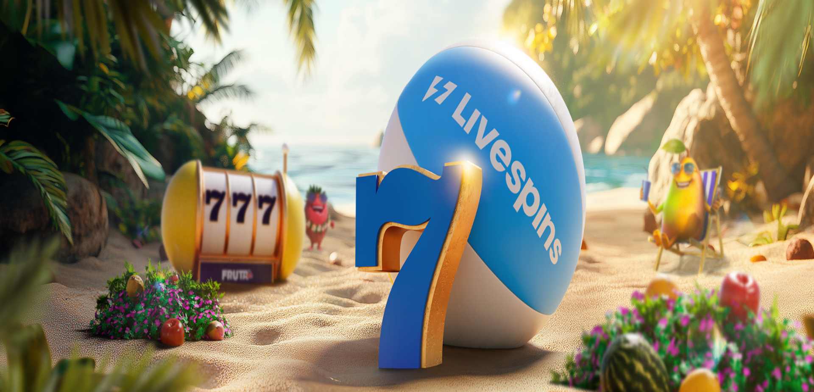
click at [194, 268] on p "Fruit Up ja nappaat seuraavan palkkion" at bounding box center [406, 275] width 807 height 15
click at [41, 292] on span "Avaa palkinto" at bounding box center [24, 295] width 34 height 6
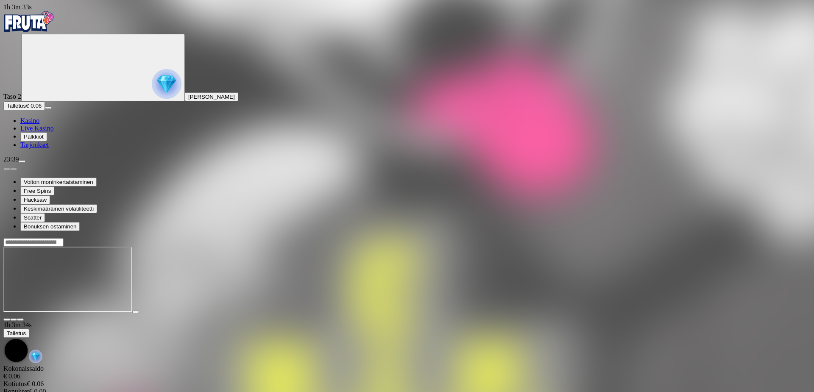
click at [49, 26] on img "Primary" at bounding box center [28, 21] width 51 height 21
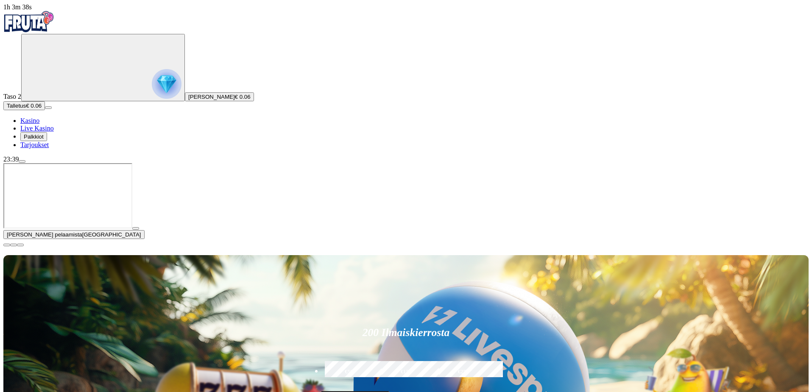
click at [7, 245] on span "close icon" at bounding box center [7, 245] width 0 height 0
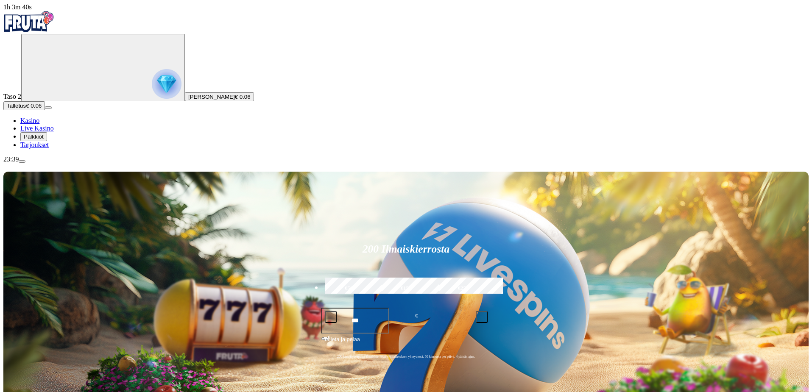
click at [22, 162] on span "menu icon" at bounding box center [22, 162] width 0 height 0
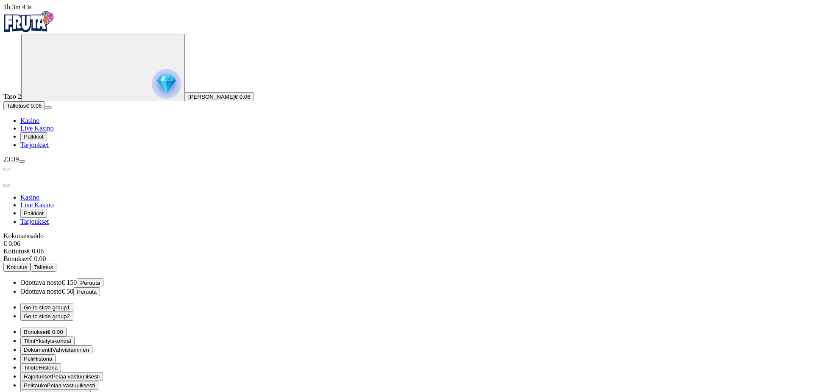
click at [178, 194] on div "Kasino Live Kasino Palkkiot Tarjoukset Kokonaissaldo € 0.06 Kotiutus € 0.06 Bon…" at bounding box center [406, 309] width 807 height 230
click at [73, 312] on button "Go to slide group 2" at bounding box center [46, 316] width 53 height 9
click at [39, 365] on span "Tiliote" at bounding box center [31, 368] width 15 height 6
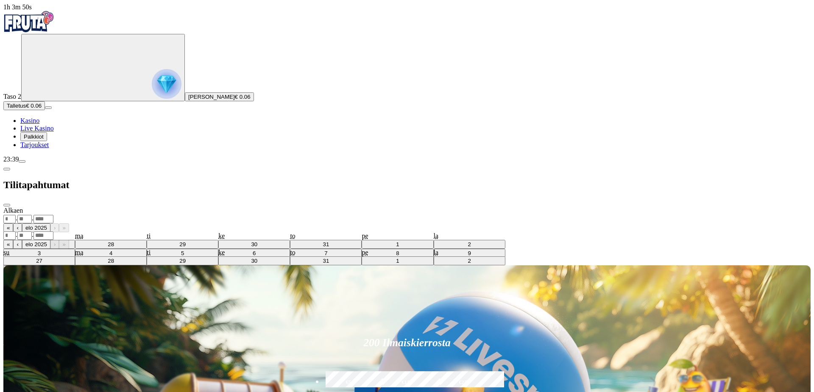
click at [188, 215] on div ". ." at bounding box center [406, 219] width 807 height 9
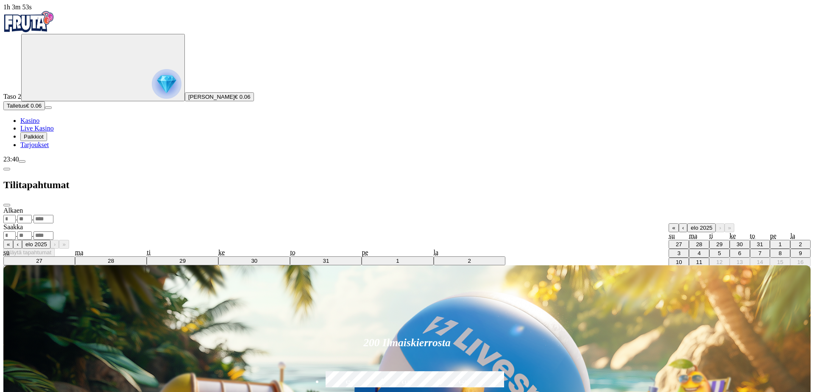
click at [779, 241] on abbr "1" at bounding box center [780, 244] width 3 height 6
type input "*"
type input "****"
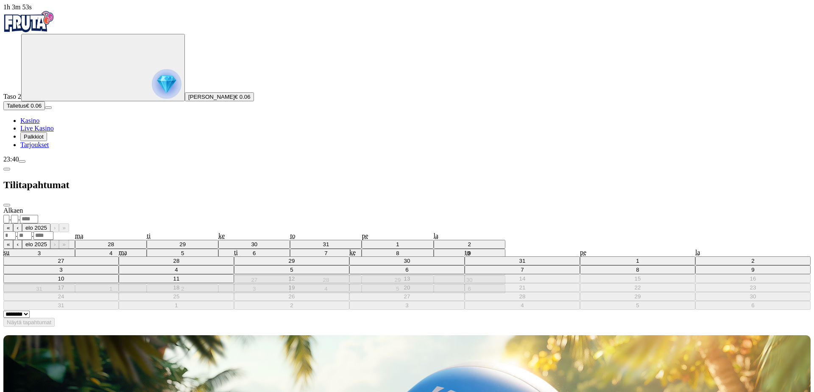
click at [209, 231] on div ". ." at bounding box center [406, 235] width 807 height 9
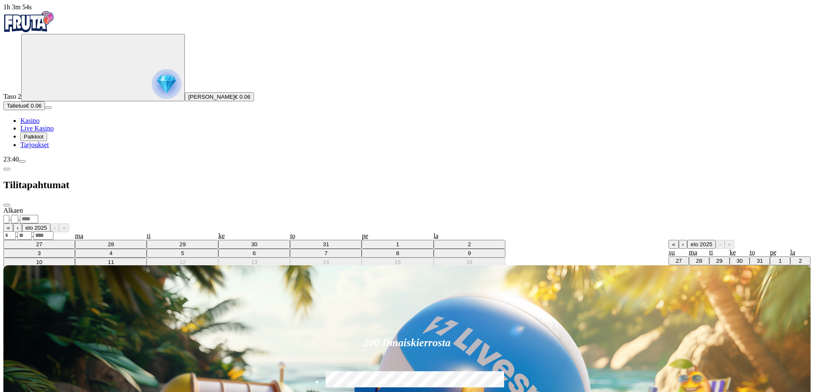
click at [696, 276] on abbr "11" at bounding box center [699, 279] width 6 height 6
type input "**"
type input "*"
type input "****"
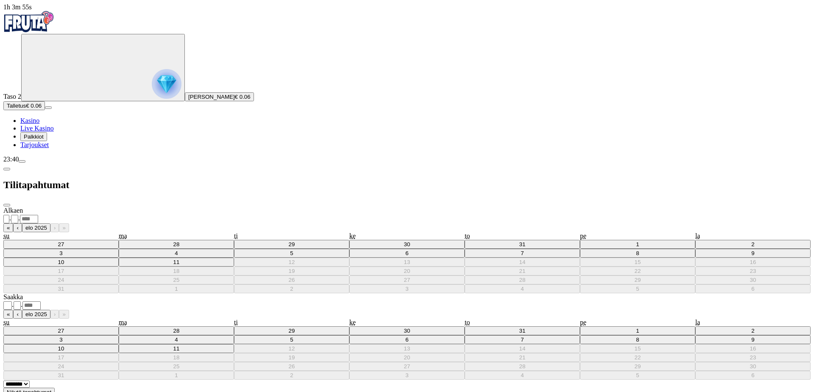
click at [51, 389] on span "Näytä tapahtumat" at bounding box center [29, 392] width 45 height 6
select select "********"
click at [30, 381] on select "******** ********" at bounding box center [16, 384] width 26 height 7
click at [51, 389] on span "Näytä tapahtumat" at bounding box center [29, 392] width 45 height 6
click at [55, 388] on button "Näytä tapahtumat" at bounding box center [28, 392] width 51 height 9
